Goal: Task Accomplishment & Management: Complete application form

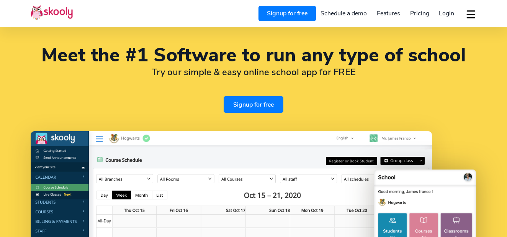
select select "en"
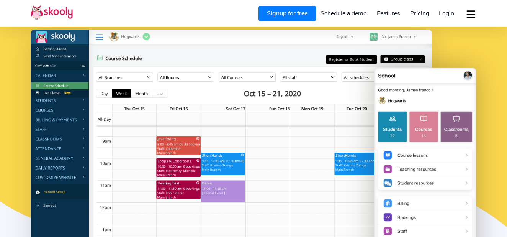
select select "244"
select select "Angola"
select select "[GEOGRAPHIC_DATA]/[GEOGRAPHIC_DATA]"
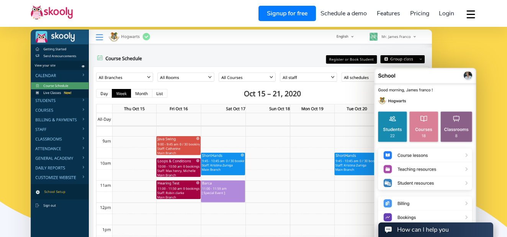
scroll to position [0, 0]
click at [447, 11] on span "Login" at bounding box center [446, 13] width 15 height 8
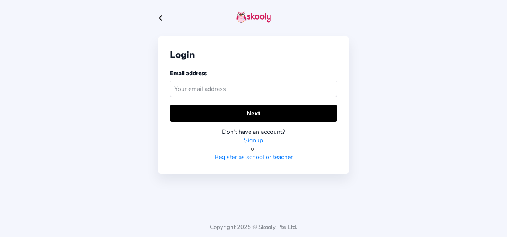
click at [261, 82] on input "text" at bounding box center [253, 88] width 167 height 16
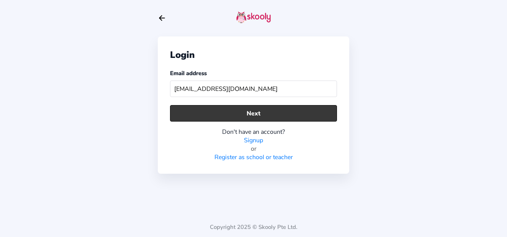
type input "[EMAIL_ADDRESS][DOMAIN_NAME]"
click at [281, 111] on button "Next" at bounding box center [253, 113] width 167 height 16
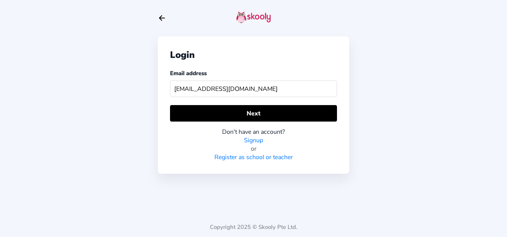
click at [258, 138] on link "Signup" at bounding box center [253, 140] width 19 height 8
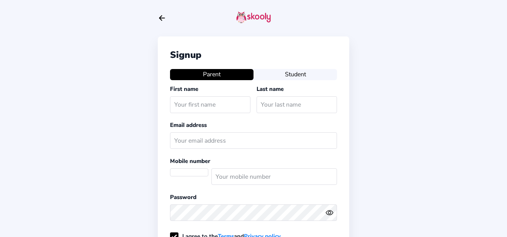
select select "AO"
click at [160, 18] on icon "arrow back outline" at bounding box center [161, 18] width 5 height 5
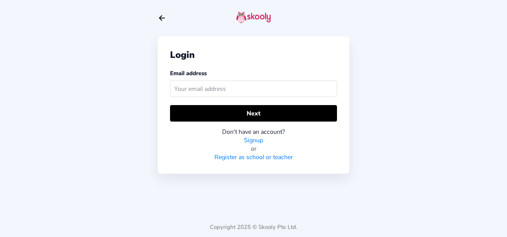
click at [260, 157] on link "Register as school or teacher" at bounding box center [253, 157] width 78 height 8
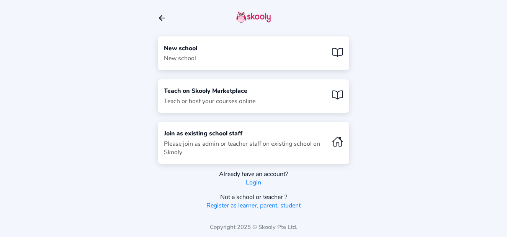
click at [221, 44] on div "New school New school" at bounding box center [253, 52] width 191 height 33
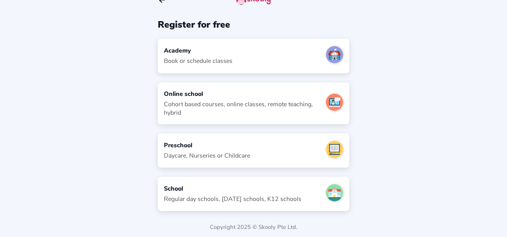
scroll to position [18, 0]
click at [304, 187] on div "School Regular day schools, sunday schools, K12 schools" at bounding box center [253, 193] width 191 height 34
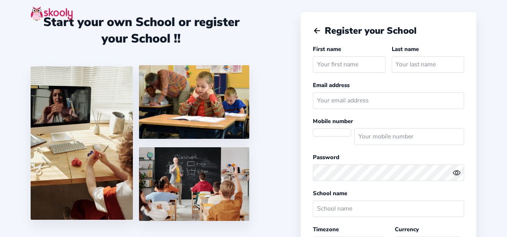
scroll to position [18, 0]
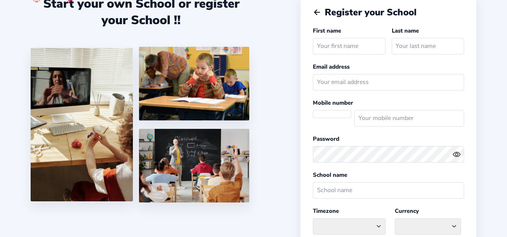
select select "AO"
select select "[GEOGRAPHIC_DATA]/[GEOGRAPHIC_DATA]"
select select "AOA Kz"
click at [350, 45] on input "text" at bounding box center [349, 46] width 72 height 16
type input "nana"
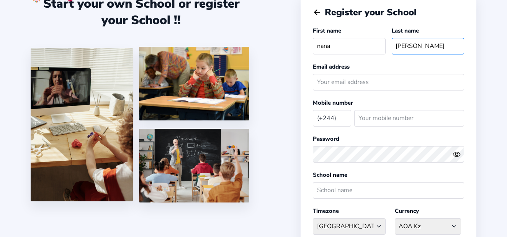
type input "[PERSON_NAME]"
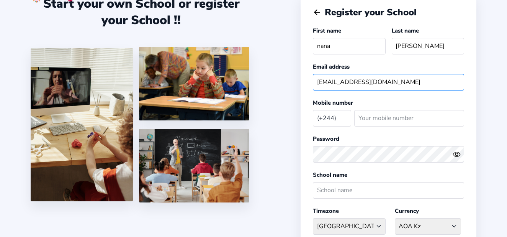
type input "[EMAIL_ADDRESS][DOMAIN_NAME]"
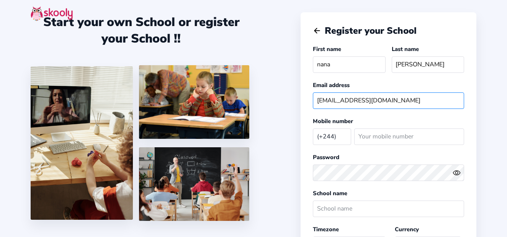
scroll to position [0, 0]
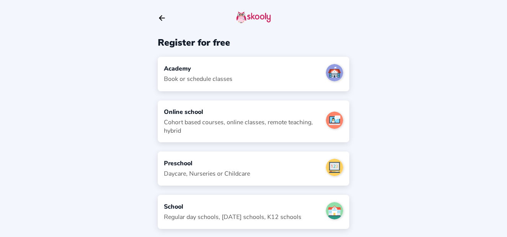
scroll to position [18, 0]
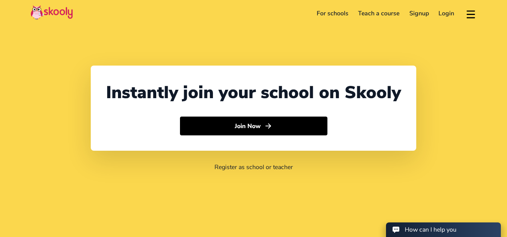
select select "244"
select select "Angola"
select select "Africa/Luanda"
click at [340, 12] on link "For schools" at bounding box center [333, 13] width 42 height 12
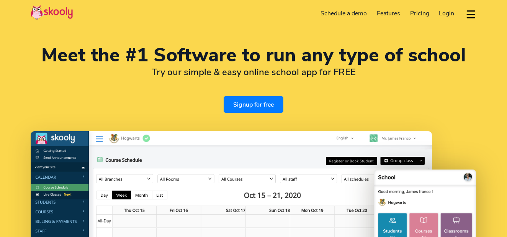
select select "en"
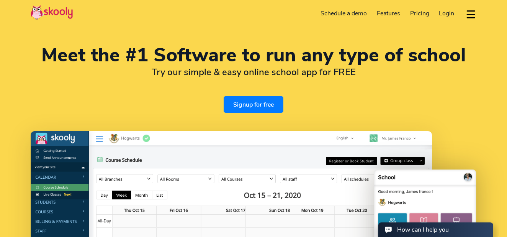
select select "244"
select select "Angola"
select select "Africa/Luanda"
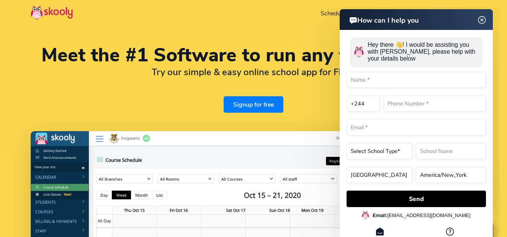
click at [483, 19] on img at bounding box center [482, 20] width 15 height 10
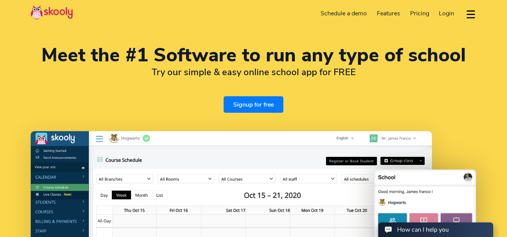
click at [248, 104] on link "Signup for free" at bounding box center [254, 104] width 60 height 16
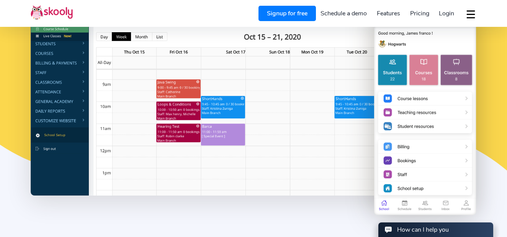
scroll to position [163, 0]
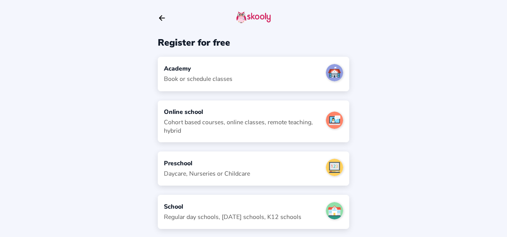
click at [161, 18] on icon "arrow back outline" at bounding box center [161, 18] width 5 height 5
